Goal: Obtain resource: Download file/media

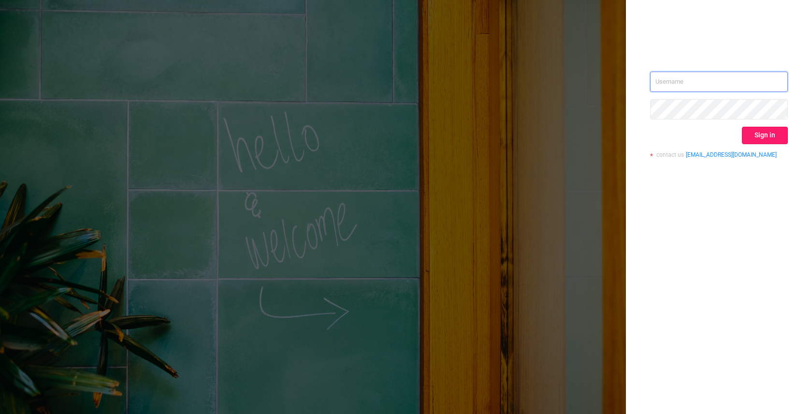
type input "[EMAIL_ADDRESS]"
click at [759, 135] on button "Sign in" at bounding box center [765, 135] width 46 height 17
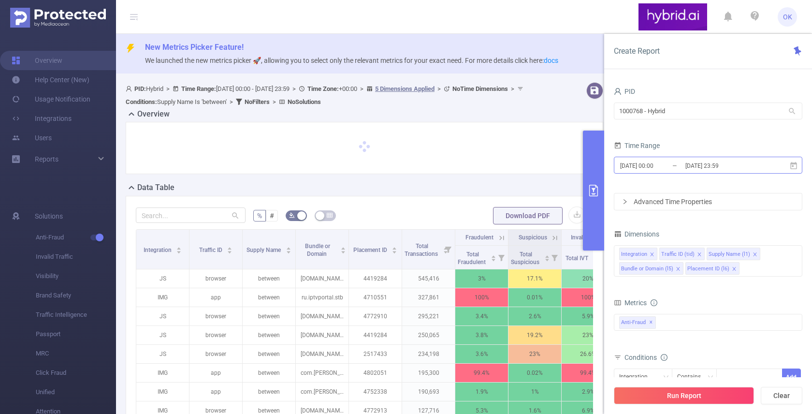
click at [690, 161] on input "[DATE] 23:59" at bounding box center [723, 165] width 78 height 13
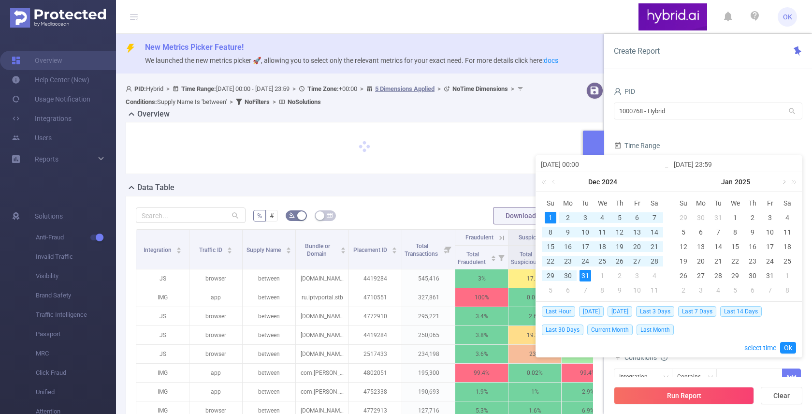
click at [783, 184] on link at bounding box center [783, 181] width 9 height 19
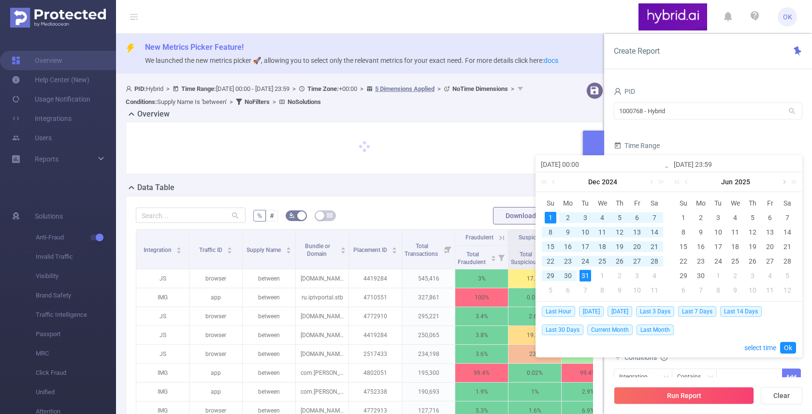
click at [783, 184] on link at bounding box center [783, 181] width 9 height 19
click at [701, 233] on div "4" at bounding box center [701, 232] width 12 height 12
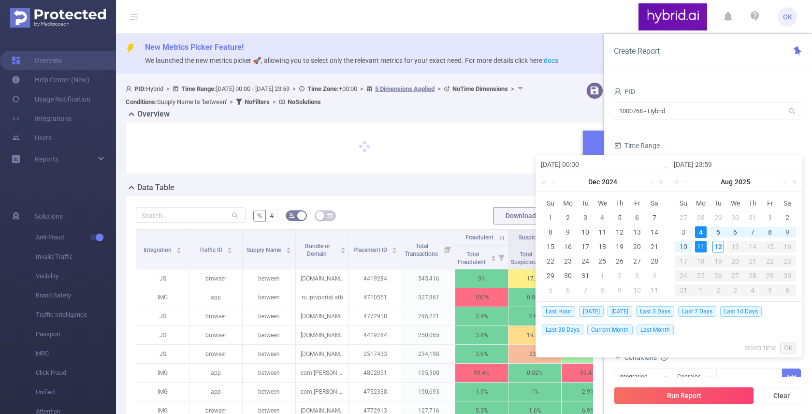
click at [701, 244] on div "11" at bounding box center [701, 247] width 12 height 12
type input "[DATE] 00:00"
type input "[DATE] 23:59"
type input "[DATE] 00:00"
type input "[DATE] 23:59"
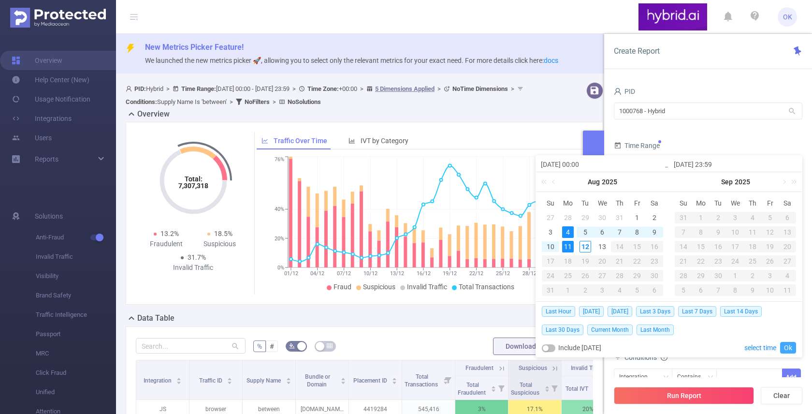
click at [788, 345] on link "Ok" at bounding box center [788, 348] width 16 height 12
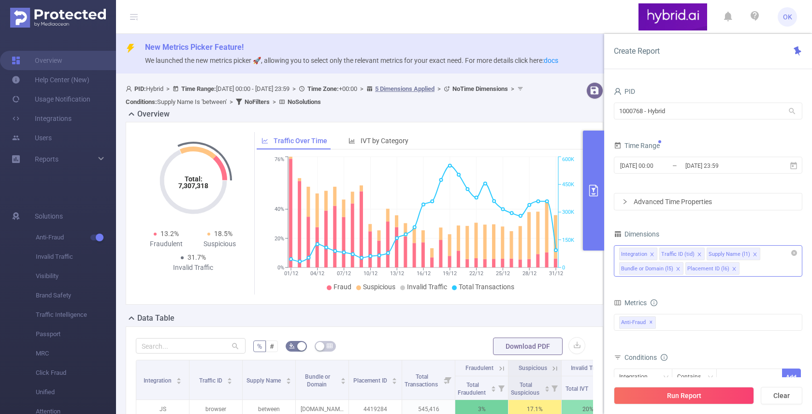
click at [769, 260] on div "Integration Traffic ID (tid) Supply Name (l1) Bundle or Domain (l5) Placement I…" at bounding box center [708, 253] width 178 height 16
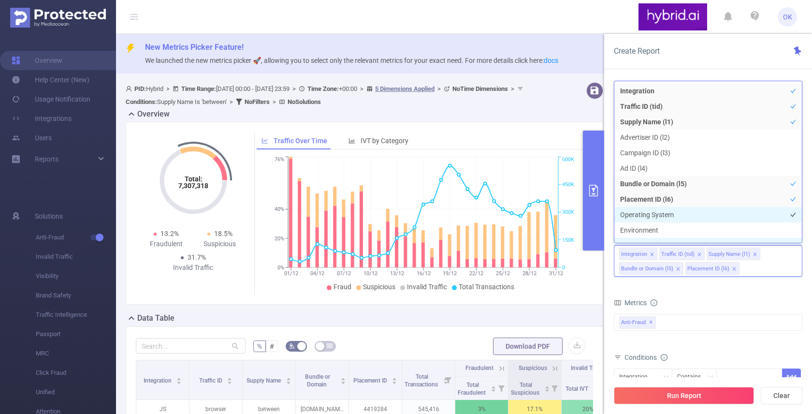
scroll to position [11, 0]
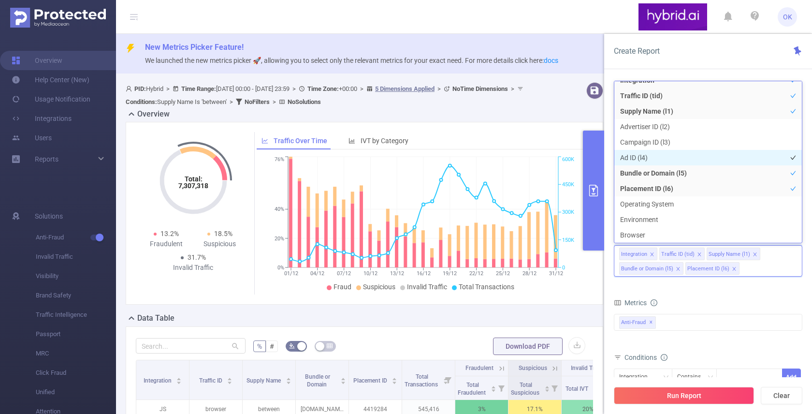
click at [662, 156] on li "Ad ID (l4)" at bounding box center [707, 157] width 187 height 15
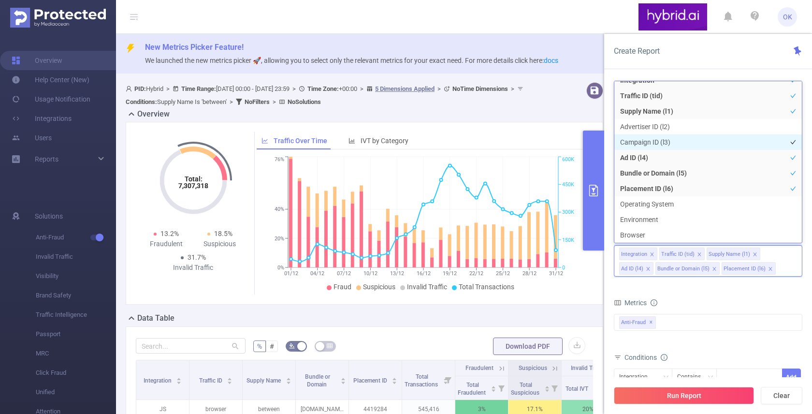
click at [662, 148] on li "Campaign ID (l3)" at bounding box center [707, 141] width 187 height 15
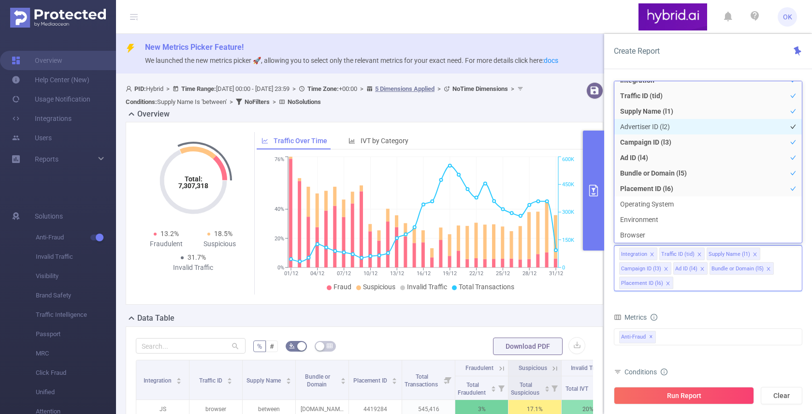
click at [658, 129] on li "Advertiser ID (l2)" at bounding box center [707, 126] width 187 height 15
click at [724, 310] on form "Dimensions Integration Traffic ID (tid) Supply Name (l1) Advertiser ID (l2) Cam…" at bounding box center [708, 357] width 188 height 260
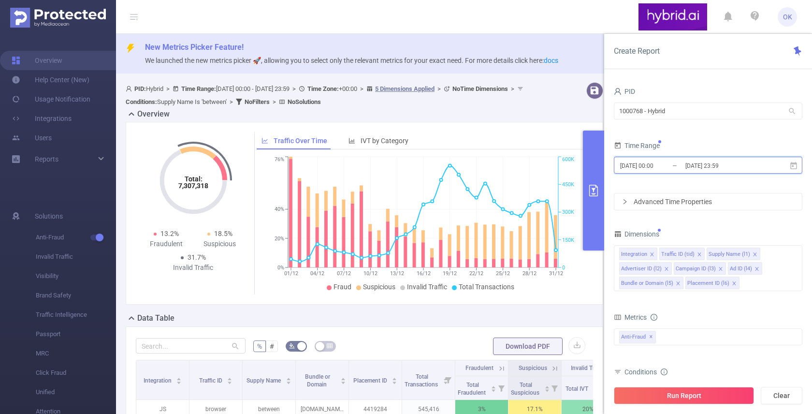
click at [680, 172] on span "[DATE] 00:00 _ [DATE] 23:59" at bounding box center [708, 165] width 188 height 17
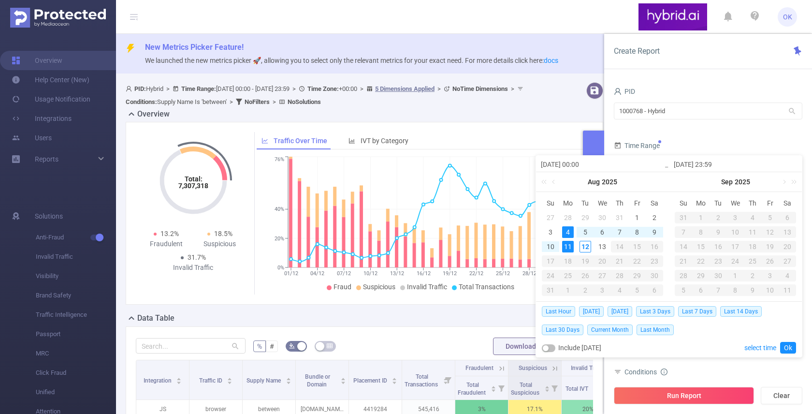
click at [704, 120] on div "1000768 - Hybrid 1000768 - Hybrid" at bounding box center [708, 111] width 188 height 23
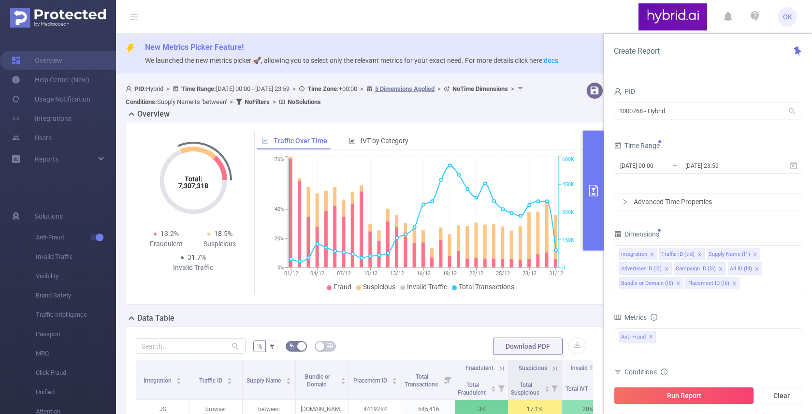
click at [664, 198] on div "Advanced Time Properties" at bounding box center [707, 201] width 187 height 16
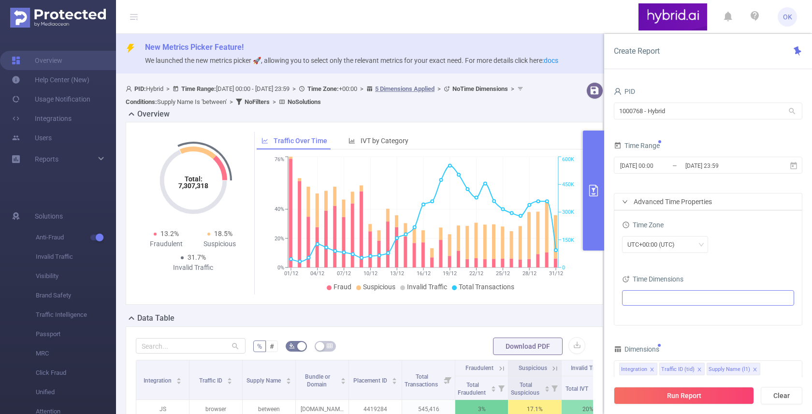
click at [651, 300] on ul at bounding box center [704, 297] width 159 height 14
click at [646, 312] on span "Date (Example: [DATE] )" at bounding box center [718, 315] width 146 height 13
click at [724, 232] on div "Time Zone" at bounding box center [708, 226] width 172 height 16
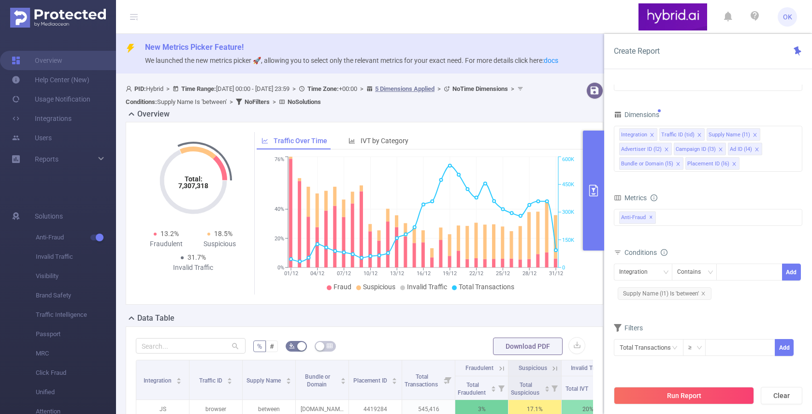
click at [753, 199] on div "Metrics" at bounding box center [708, 199] width 188 height 16
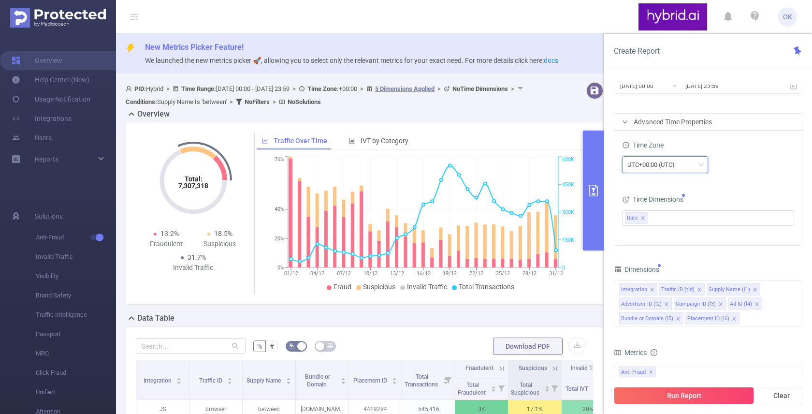
click at [697, 157] on div "UTC+00:00 (UTC)" at bounding box center [664, 165] width 75 height 16
click at [757, 149] on div "Time Zone" at bounding box center [708, 146] width 172 height 16
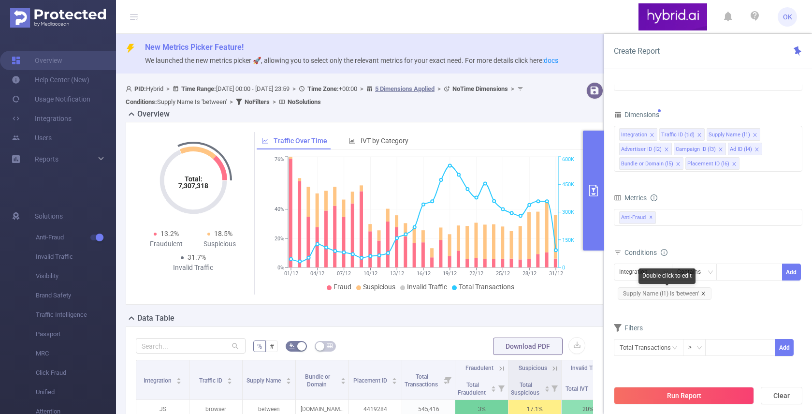
click at [704, 294] on icon "icon: close" at bounding box center [703, 293] width 5 height 5
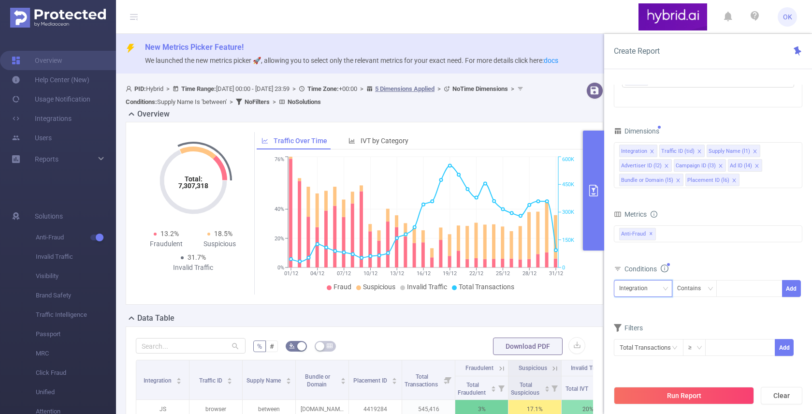
click at [667, 289] on icon "icon: down" at bounding box center [665, 289] width 6 height 6
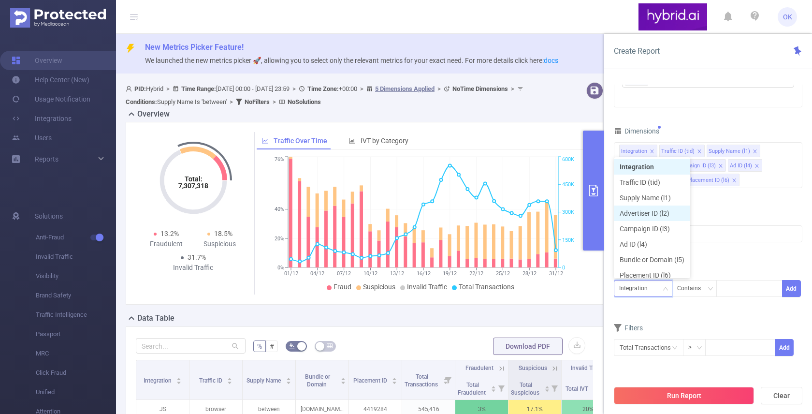
scroll to position [5, 0]
click at [648, 196] on li "Supply Name (l1)" at bounding box center [652, 192] width 76 height 15
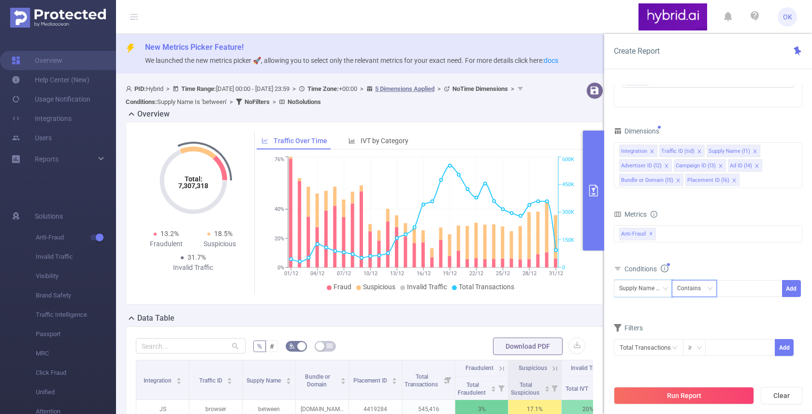
click at [704, 294] on div "Contains" at bounding box center [692, 288] width 30 height 16
click at [695, 329] on li "Is" at bounding box center [703, 323] width 64 height 15
click at [728, 287] on div at bounding box center [749, 288] width 56 height 16
type input "Sape"
click at [740, 308] on li "Sape" at bounding box center [749, 307] width 66 height 15
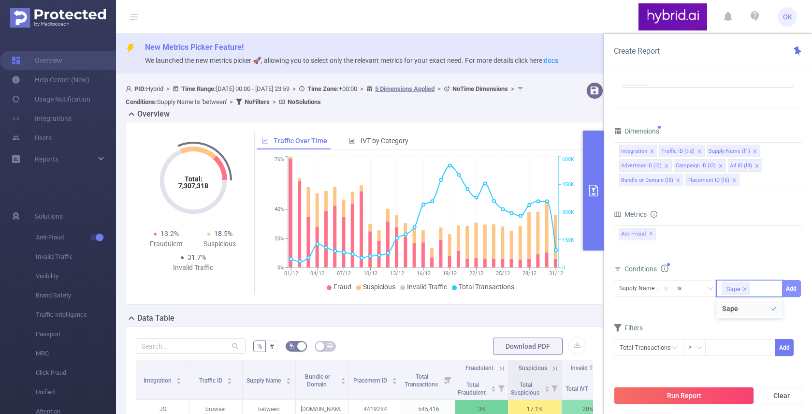
click at [793, 289] on button "Add" at bounding box center [791, 288] width 19 height 17
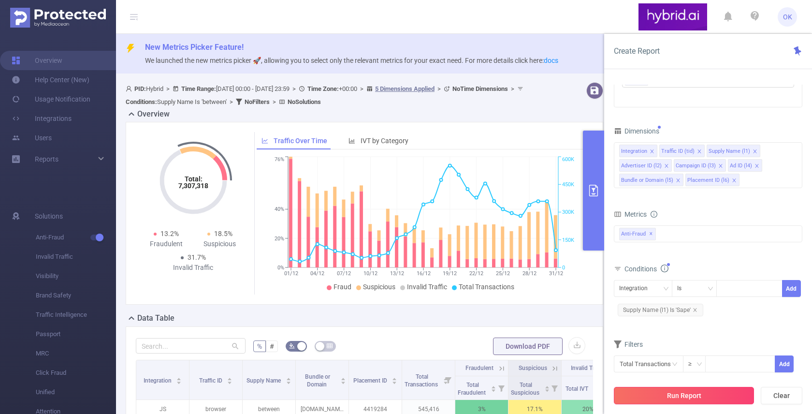
click at [693, 398] on button "Run Report" at bounding box center [684, 394] width 140 height 17
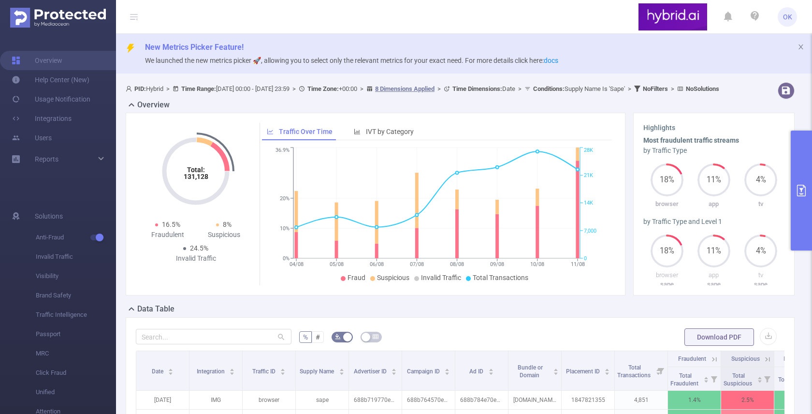
click at [757, 99] on div at bounding box center [770, 90] width 57 height 17
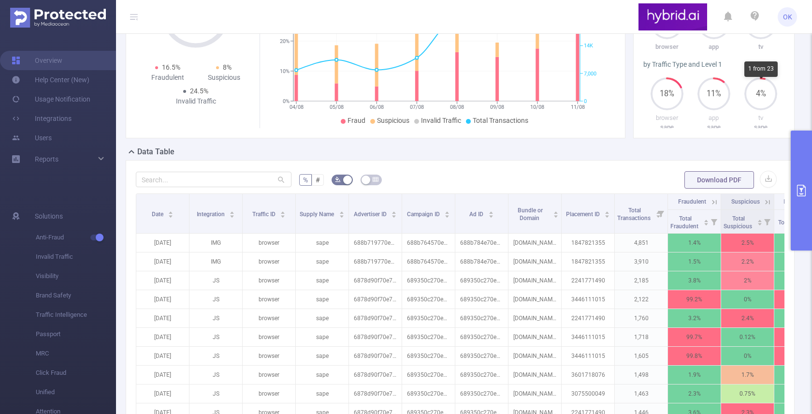
scroll to position [135, 0]
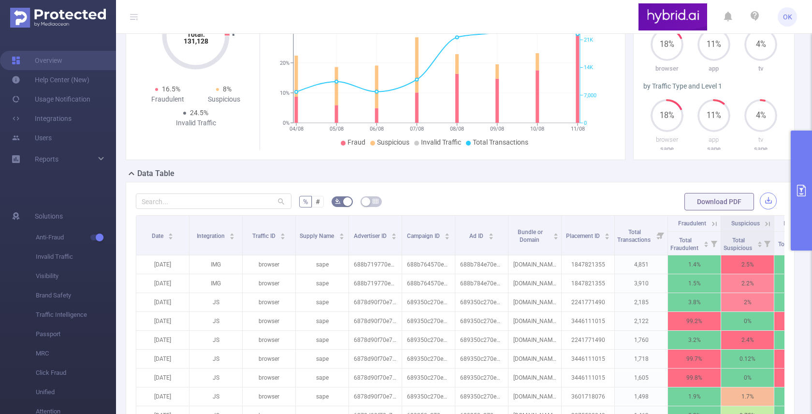
click at [769, 209] on button "button" at bounding box center [767, 200] width 17 height 17
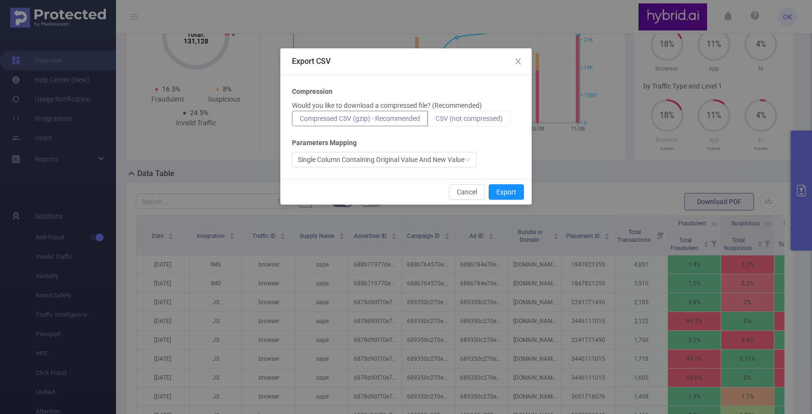
click at [456, 119] on span "CSV (not compressed)" at bounding box center [468, 118] width 67 height 8
click at [435, 121] on input "CSV (not compressed)" at bounding box center [435, 121] width 0 height 0
click at [506, 193] on button "Export" at bounding box center [505, 191] width 35 height 15
